Goal: Navigation & Orientation: Find specific page/section

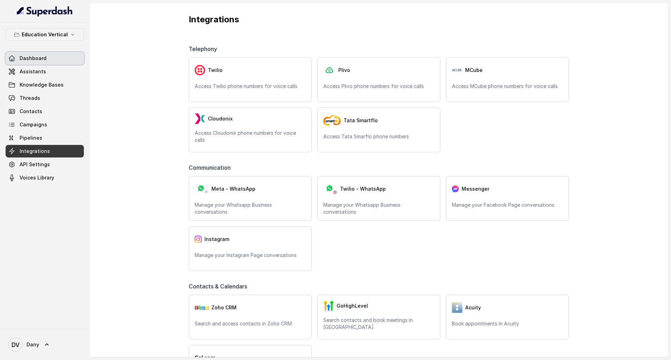
scroll to position [179, 0]
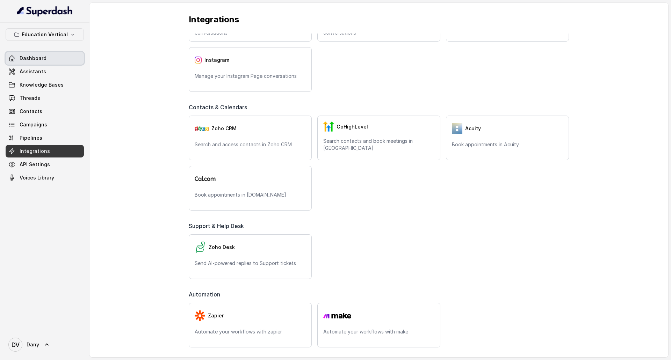
click at [49, 57] on link "Dashboard" at bounding box center [45, 58] width 78 height 13
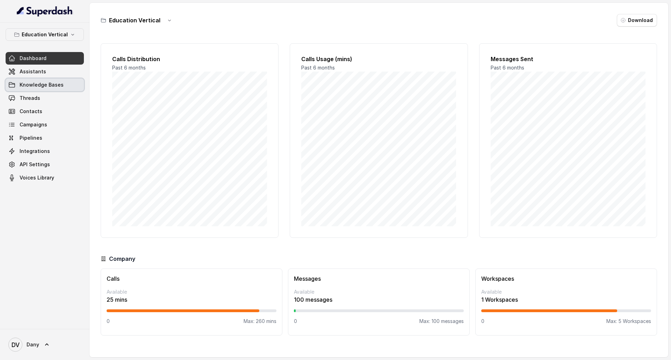
click at [65, 84] on link "Knowledge Bases" at bounding box center [45, 85] width 78 height 13
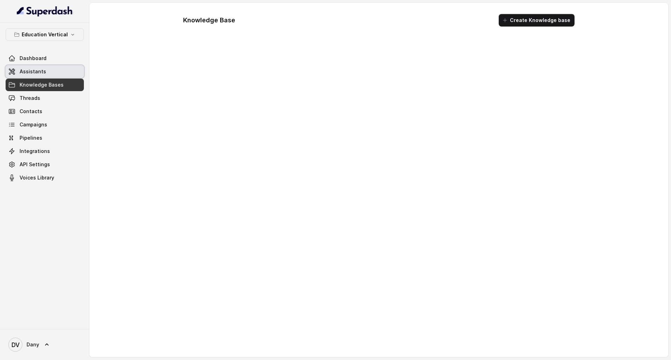
click at [63, 68] on link "Assistants" at bounding box center [45, 71] width 78 height 13
